Goal: Task Accomplishment & Management: Complete application form

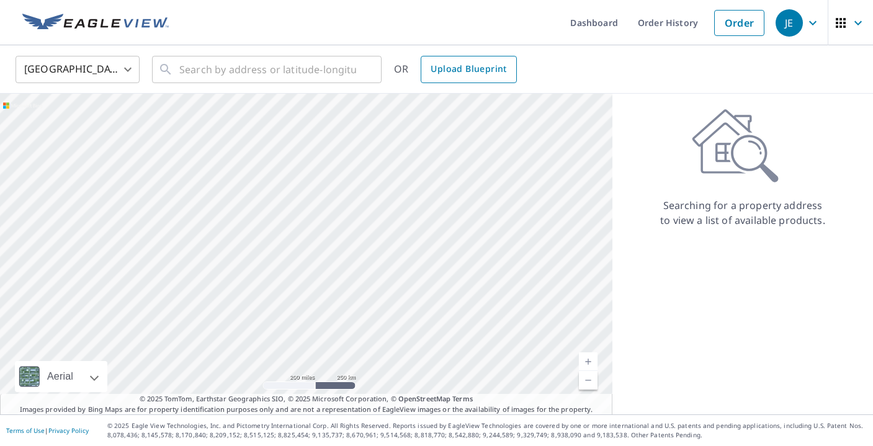
click at [474, 73] on span "Upload Blueprint" at bounding box center [468, 69] width 76 height 16
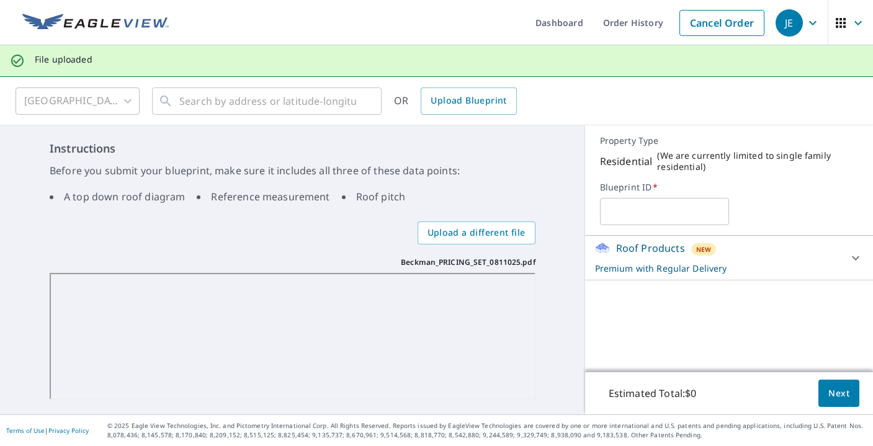
click at [641, 210] on input "text" at bounding box center [664, 211] width 129 height 35
type input "NAP1"
click at [699, 270] on p "Premium with Regular Delivery" at bounding box center [718, 268] width 246 height 13
click at [689, 275] on div "Premium $0 Delivery Regular $0 8 ​" at bounding box center [729, 306] width 268 height 63
click at [706, 323] on div "Delivery Regular $0 8 ​" at bounding box center [729, 313] width 268 height 27
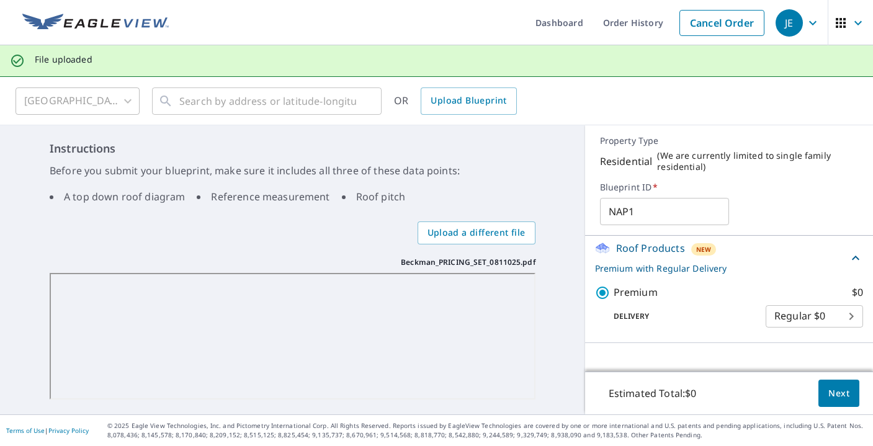
click at [786, 366] on div "Roof Products New Premium with Regular Delivery Premium $0 Delivery Regular $0 …" at bounding box center [729, 304] width 288 height 136
click at [833, 389] on span "Next" at bounding box center [838, 394] width 21 height 16
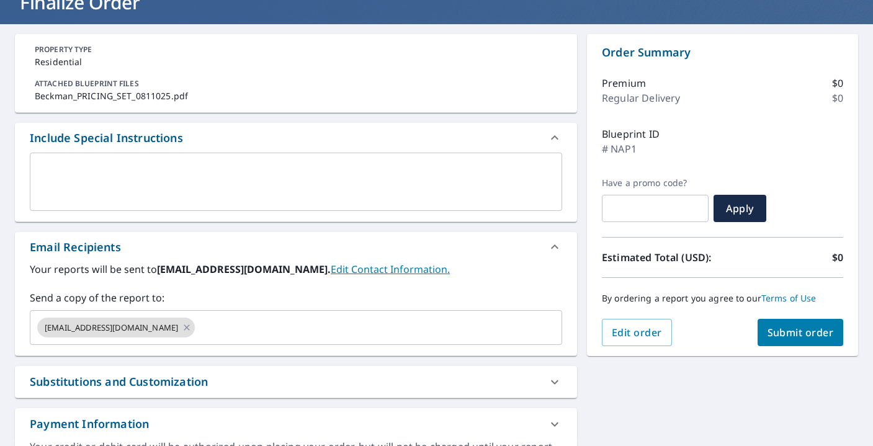
scroll to position [165, 0]
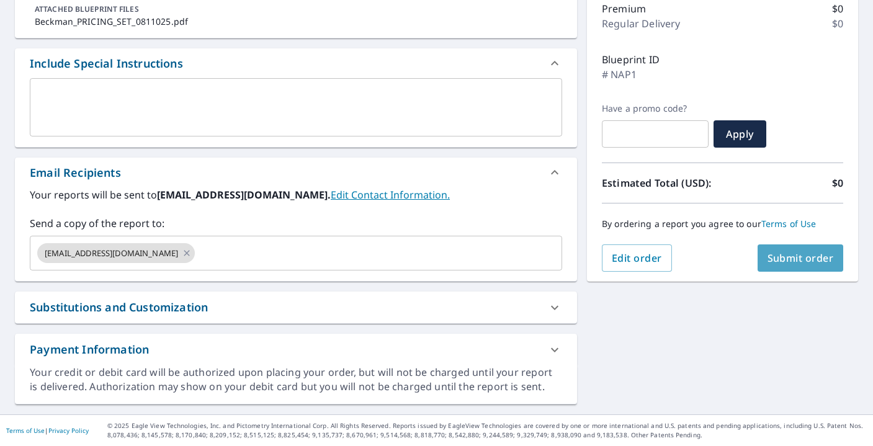
click at [793, 259] on span "Submit order" at bounding box center [800, 258] width 66 height 14
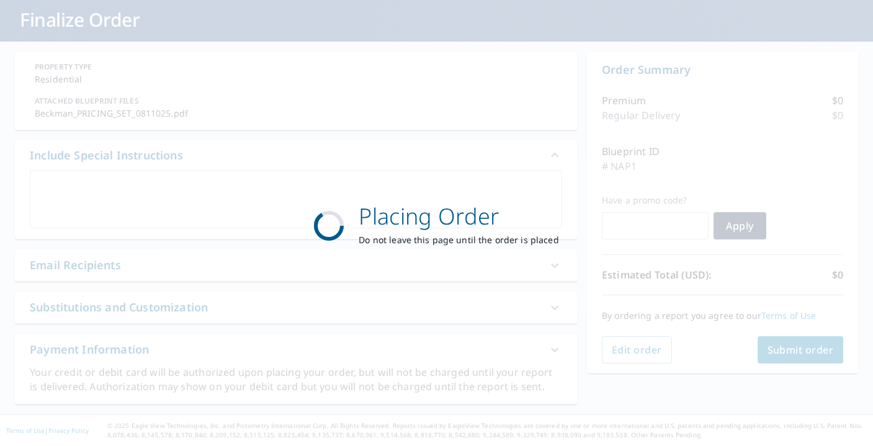
scroll to position [73, 0]
